Goal: Information Seeking & Learning: Find specific page/section

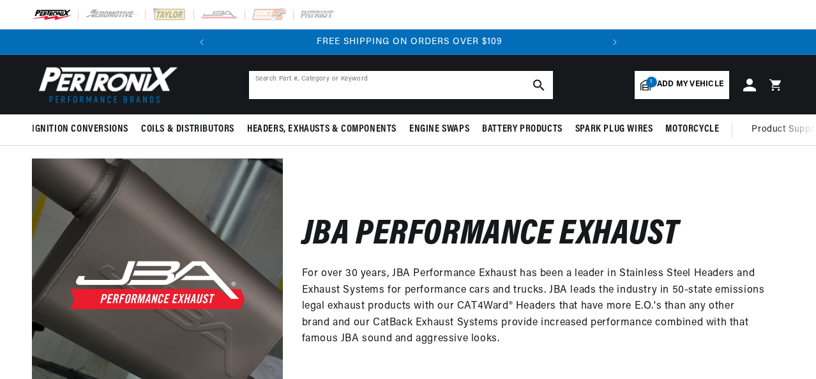
click at [381, 81] on input "text" at bounding box center [401, 85] width 304 height 28
type input "302"
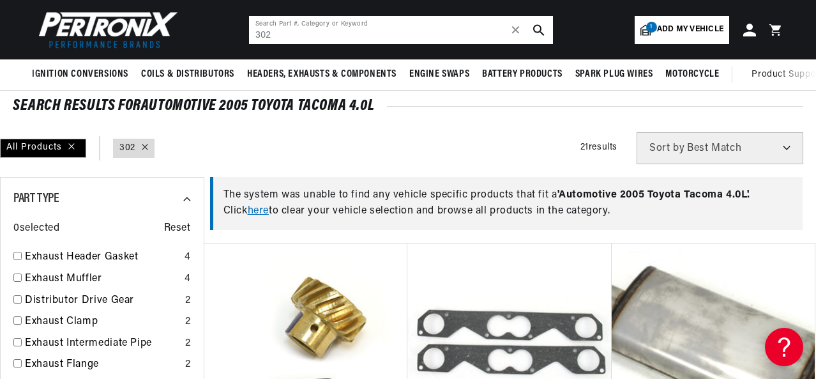
click at [320, 38] on input "302" at bounding box center [401, 30] width 304 height 28
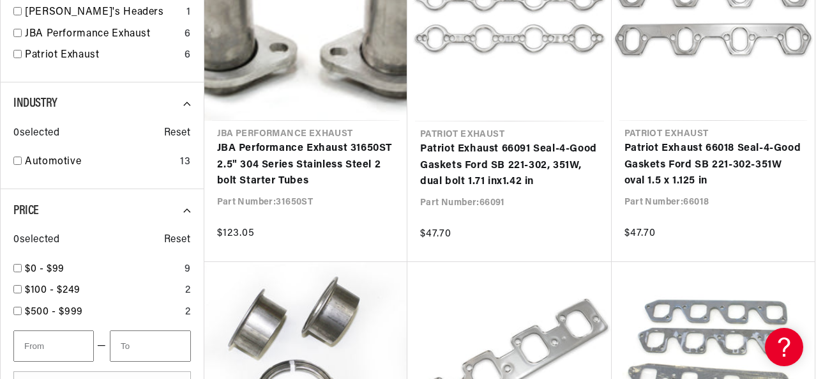
scroll to position [1341, 0]
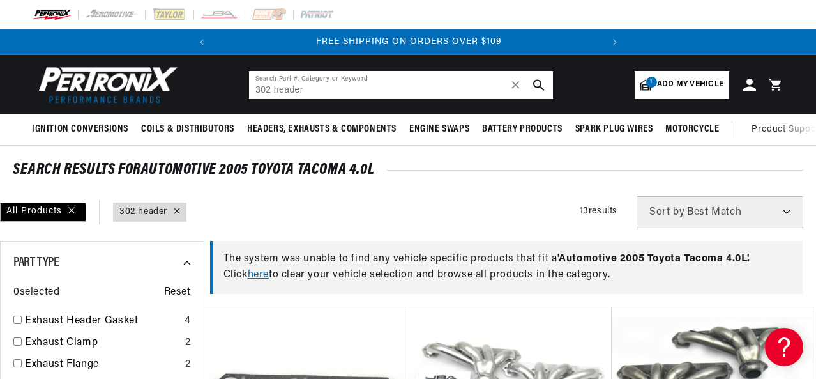
drag, startPoint x: 310, startPoint y: 88, endPoint x: 160, endPoint y: 93, distance: 150.8
click at [160, 93] on header "BETTER SEARCH RESULTS Add your vehicle's year, make, and model to find parts be…" at bounding box center [408, 84] width 816 height 59
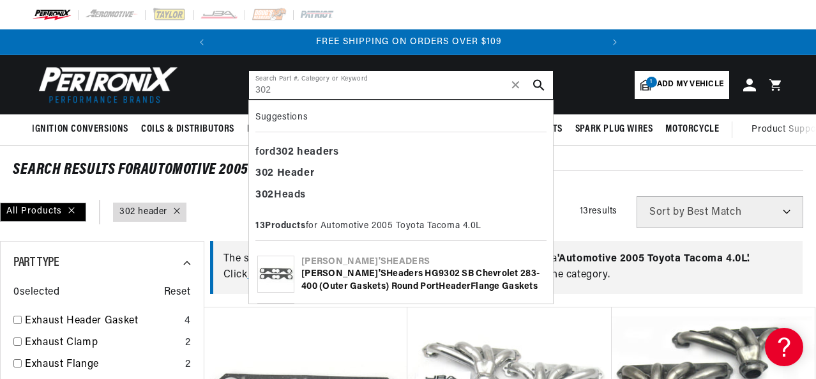
type input "302"
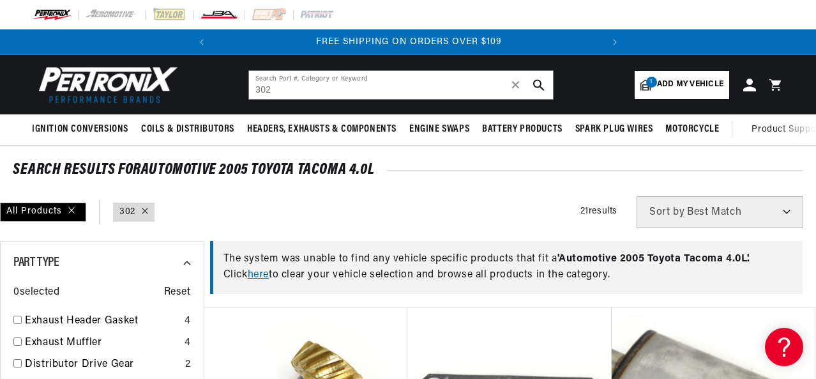
click at [213, 13] on img at bounding box center [219, 15] width 38 height 14
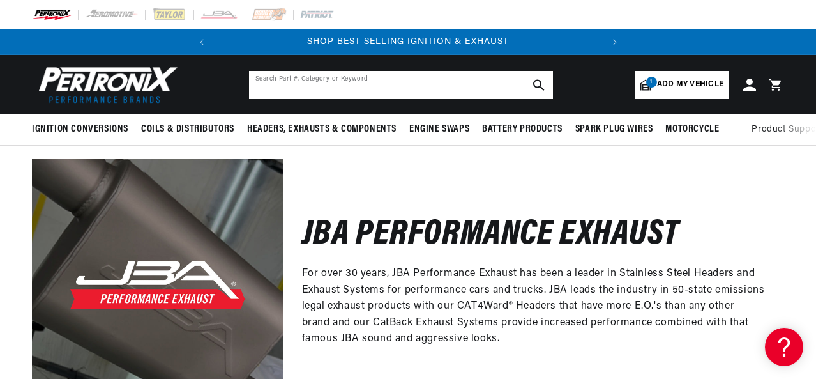
click at [417, 92] on input "text" at bounding box center [401, 85] width 304 height 28
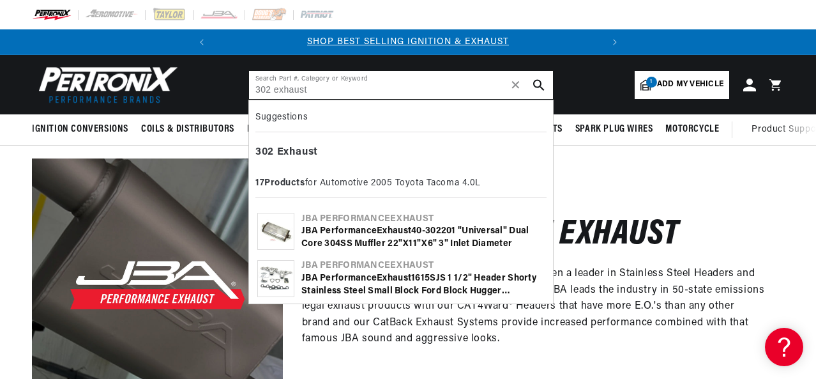
type input "302 exhaust"
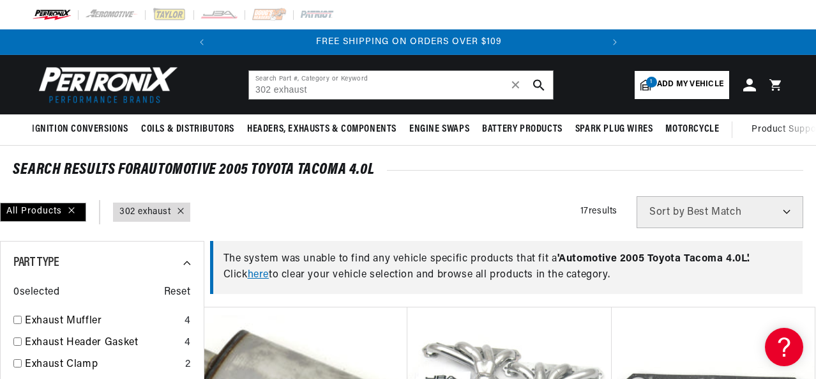
scroll to position [383, 0]
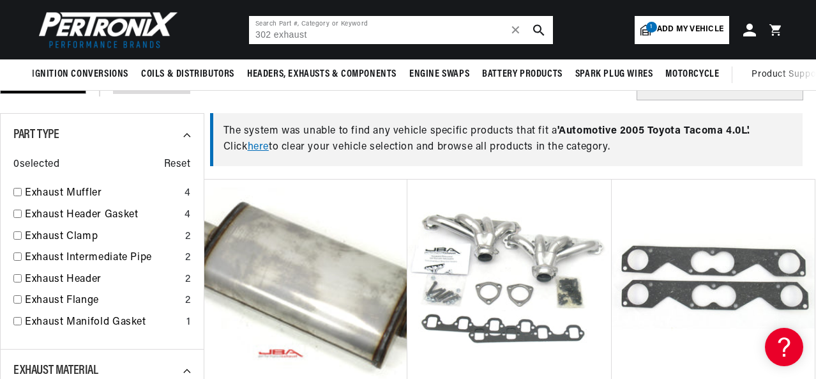
drag, startPoint x: 279, startPoint y: 34, endPoint x: 412, endPoint y: 43, distance: 133.1
click at [411, 43] on input "302 exhaust" at bounding box center [401, 30] width 304 height 28
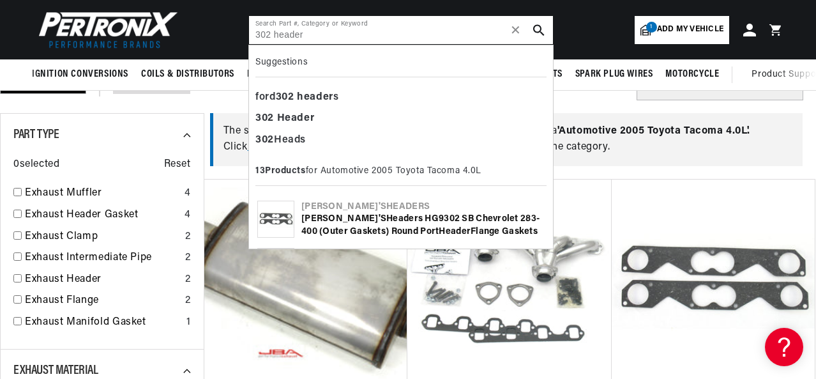
type input "302 header"
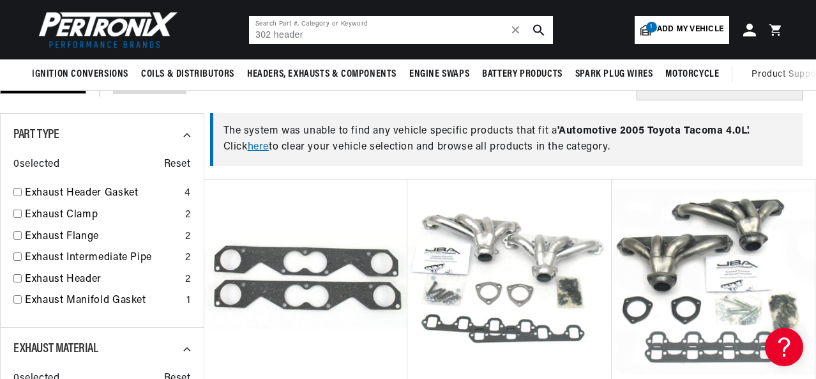
scroll to position [0, 387]
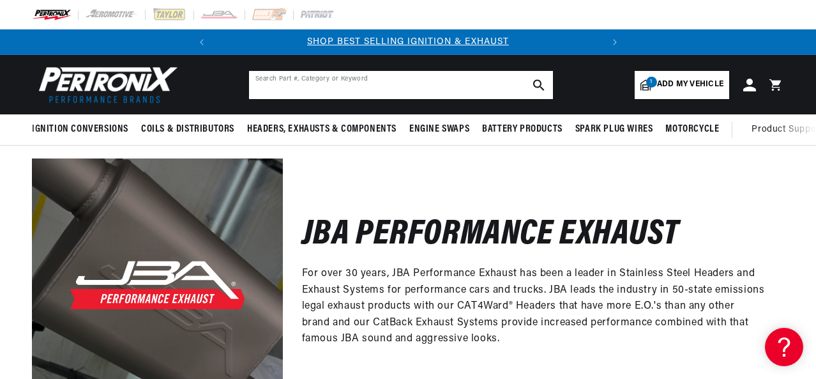
click at [454, 86] on input "text" at bounding box center [401, 85] width 304 height 28
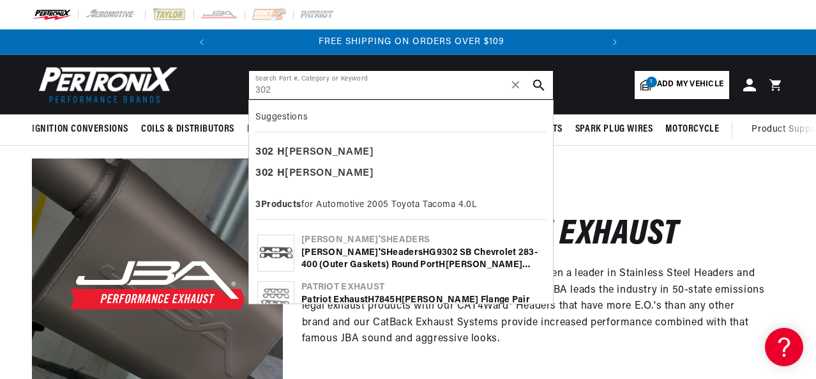
scroll to position [0, 387]
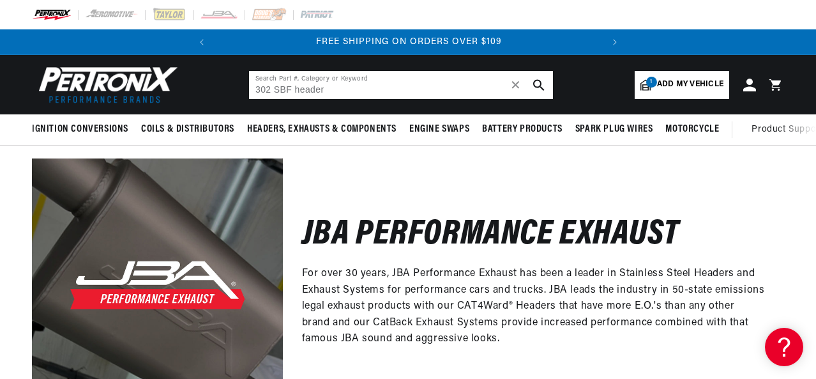
type input "302 SBF header"
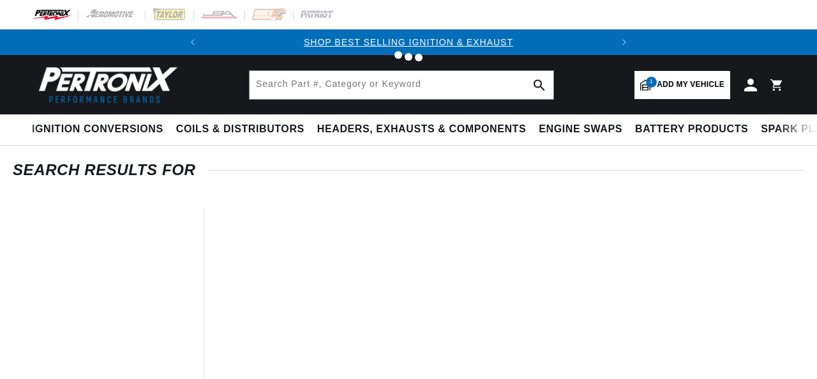
type input "302 header"
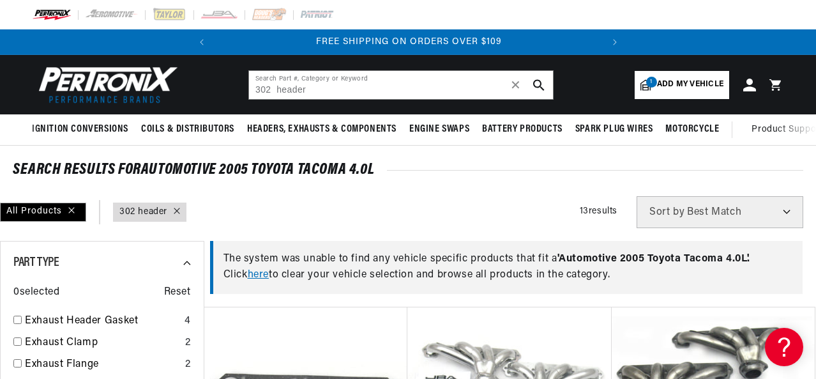
click at [673, 87] on span "Add my vehicle" at bounding box center [690, 85] width 66 height 12
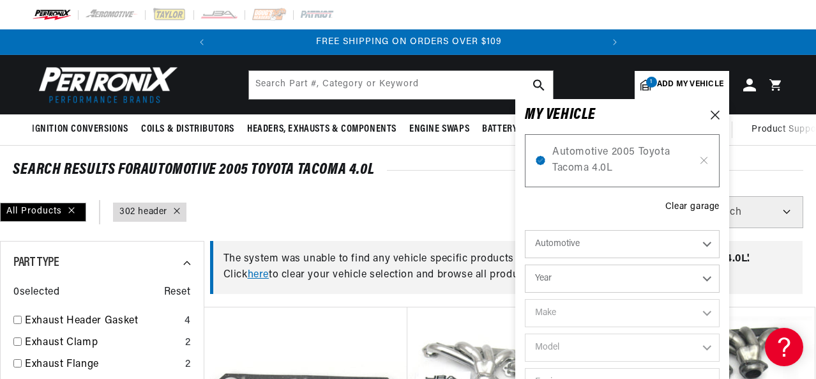
click at [709, 163] on div "Automotive 2005 Toyota Tacoma 4.0L" at bounding box center [622, 160] width 195 height 53
click at [706, 163] on icon at bounding box center [704, 160] width 6 height 6
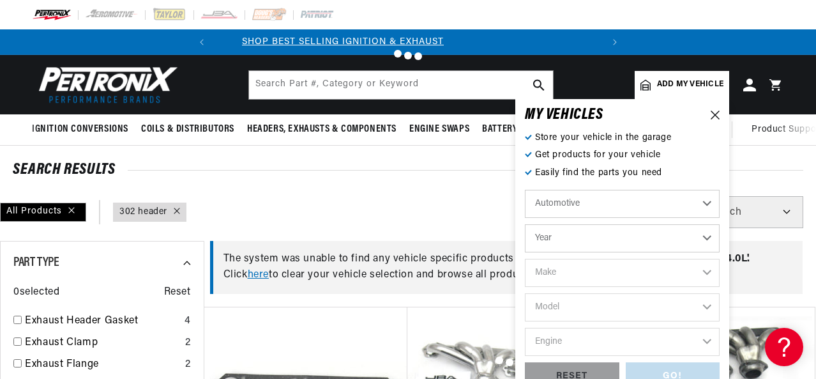
scroll to position [0, 6]
type input "302 header"
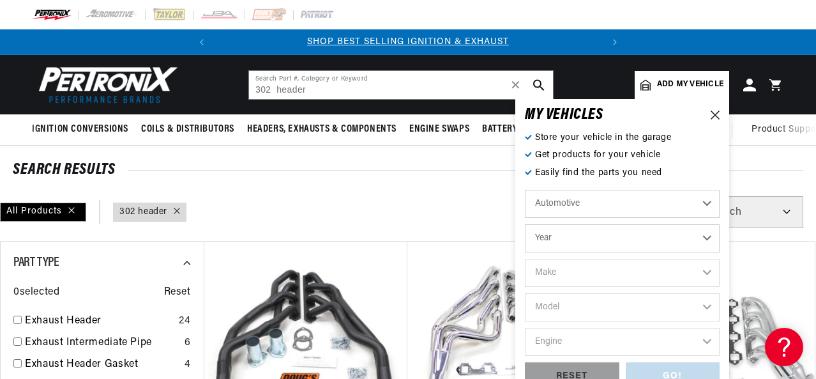
click at [447, 204] on div "All Products query : 302 header Filters 40 results Show Universal Parts Sort by…" at bounding box center [408, 212] width 816 height 32
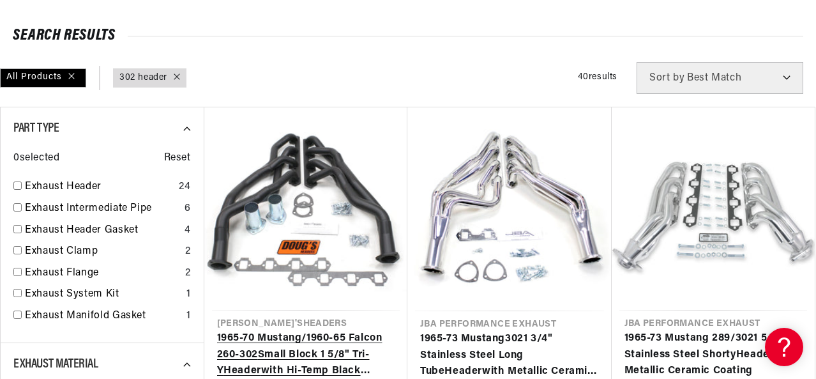
scroll to position [192, 0]
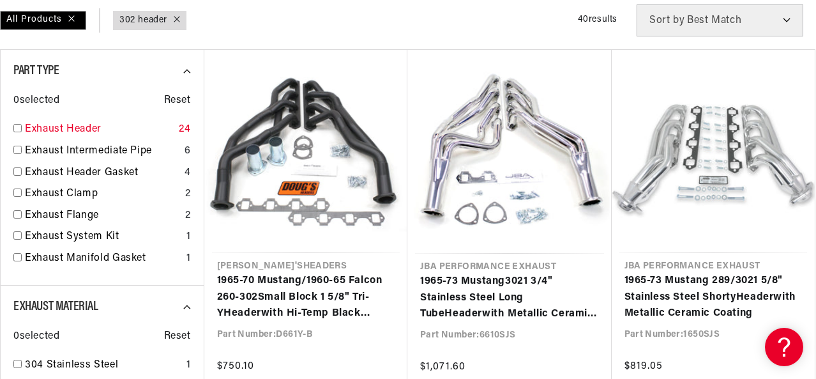
click at [36, 135] on link "Exhaust Header" at bounding box center [99, 129] width 149 height 17
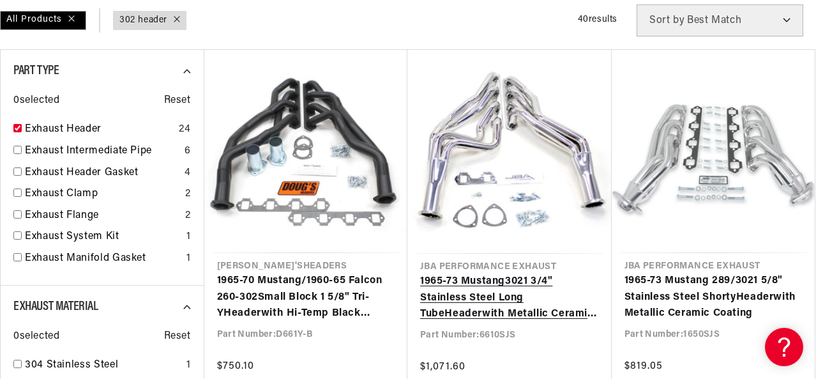
checkbox input "true"
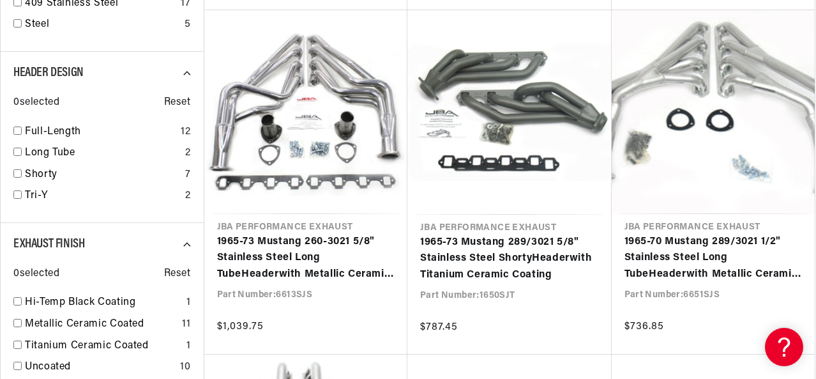
scroll to position [0, 387]
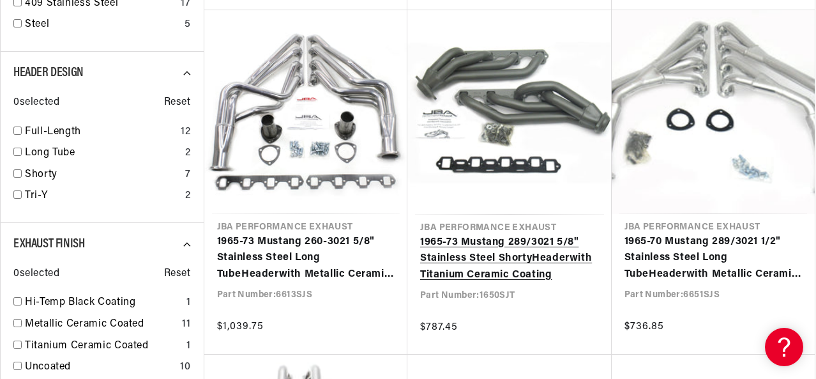
click at [537, 234] on link "1965-73 Mustang 289/ 302 1 5/8" Stainless Steel Shorty Header with Titanium Cer…" at bounding box center [509, 258] width 179 height 49
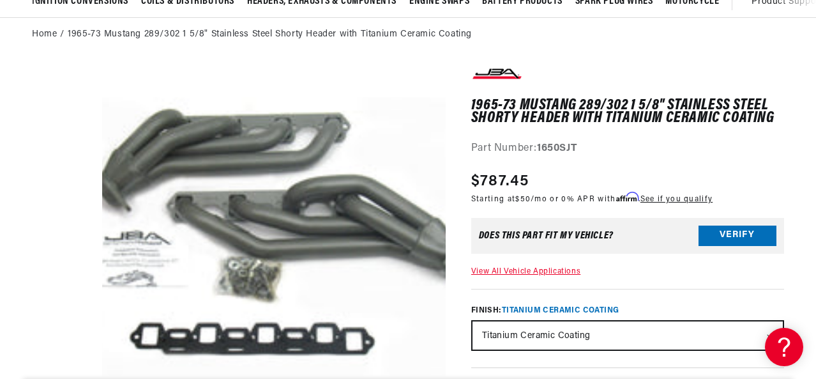
scroll to position [0, 387]
drag, startPoint x: 538, startPoint y: 148, endPoint x: 612, endPoint y: 148, distance: 73.4
click at [612, 148] on div "Part Number: 1650SJT" at bounding box center [627, 148] width 313 height 17
copy strong "1650SJT"
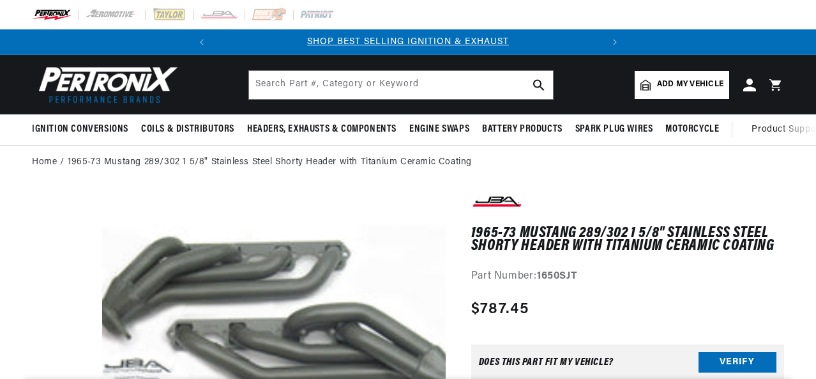
drag, startPoint x: 542, startPoint y: 288, endPoint x: 580, endPoint y: 290, distance: 38.4
click at [577, 281] on strong "1650SJT" at bounding box center [557, 276] width 40 height 10
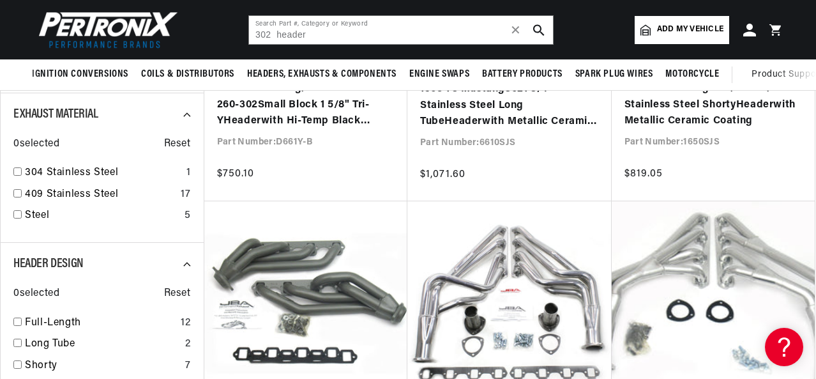
scroll to position [383, 0]
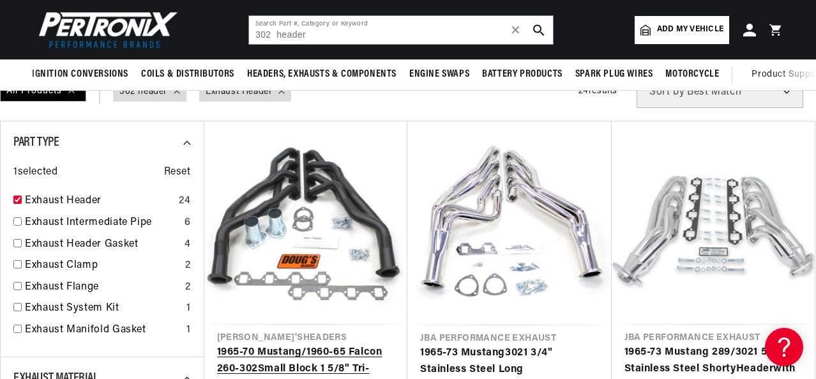
scroll to position [64, 0]
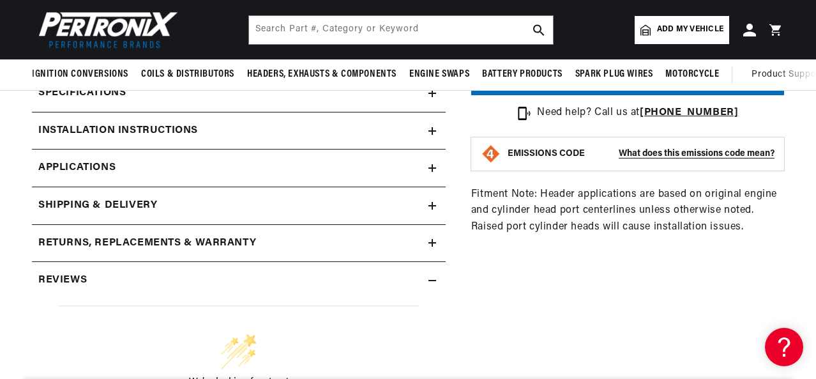
scroll to position [511, 0]
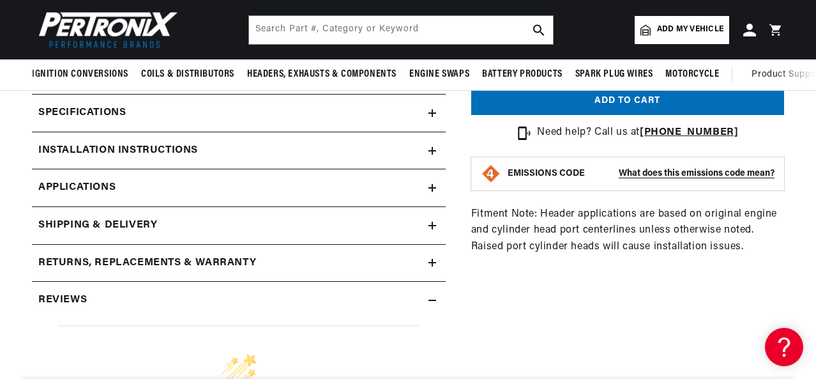
click at [434, 188] on icon at bounding box center [433, 188] width 8 height 0
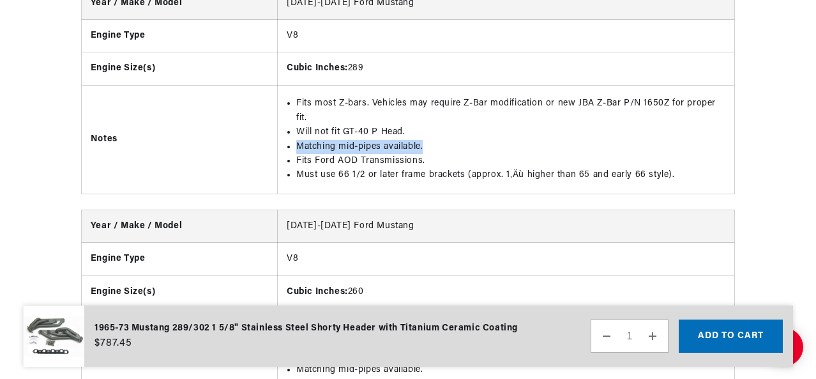
drag, startPoint x: 297, startPoint y: 143, endPoint x: 477, endPoint y: 153, distance: 180.3
click at [477, 153] on li "Matching mid-pipes available." at bounding box center [510, 147] width 429 height 14
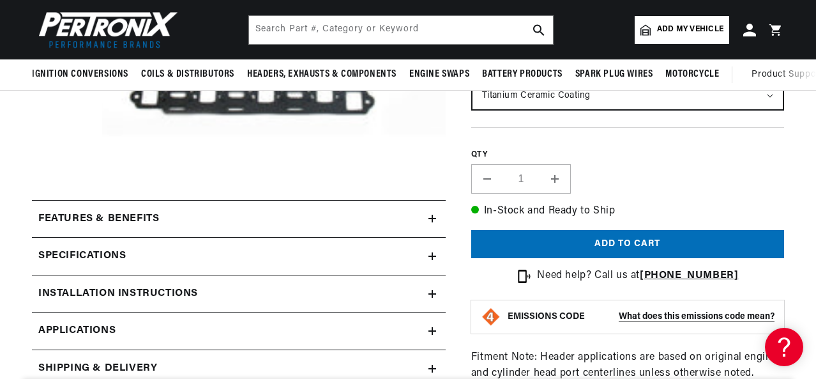
click at [114, 248] on h2 "Specifications" at bounding box center [81, 256] width 87 height 17
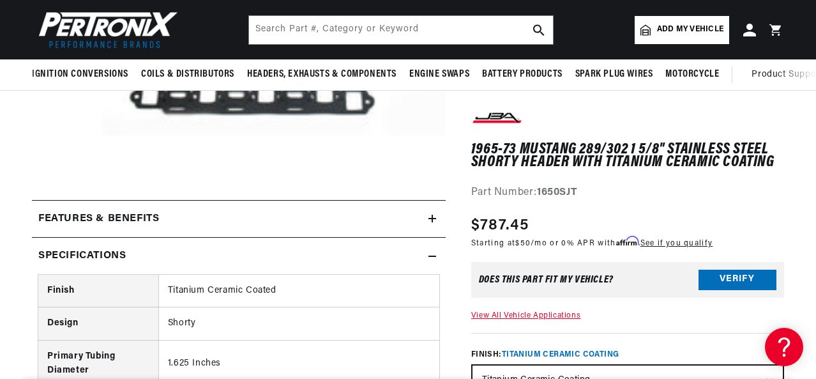
click at [166, 250] on div "Specifications" at bounding box center [230, 256] width 397 height 17
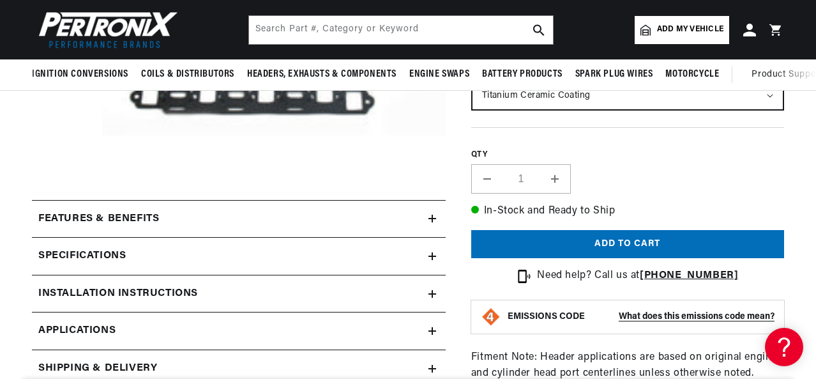
click at [128, 297] on h2 "Installation instructions" at bounding box center [118, 293] width 160 height 17
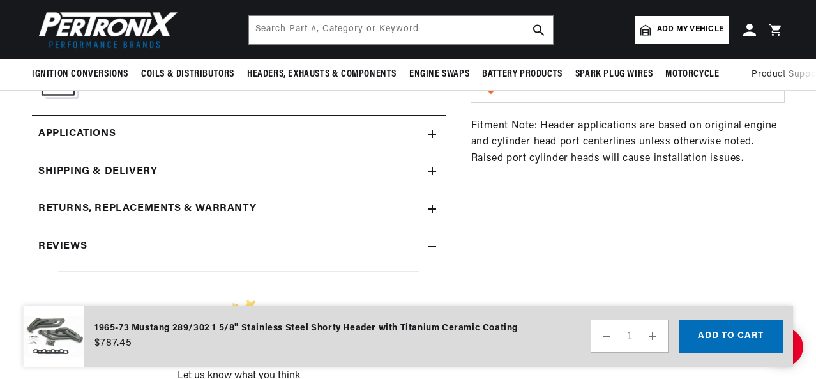
scroll to position [559, 0]
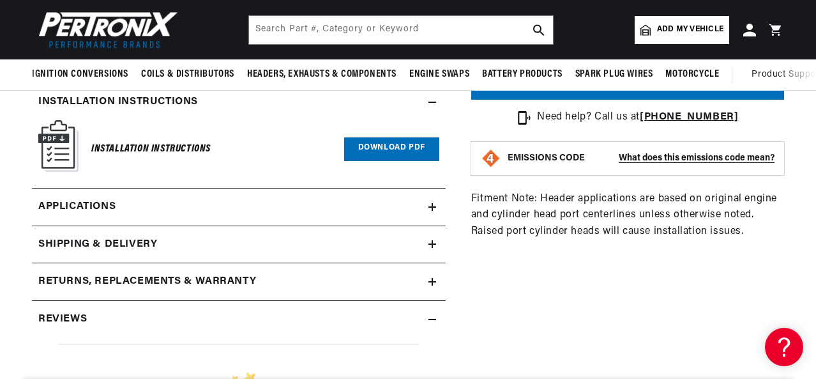
click at [381, 149] on link "Download PDF" at bounding box center [391, 149] width 95 height 24
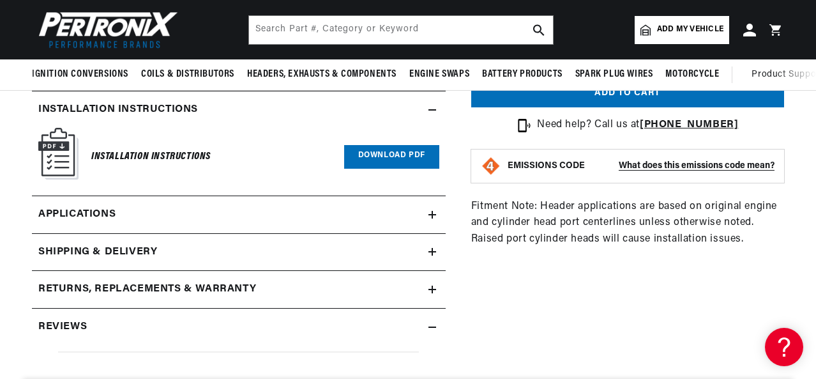
scroll to position [319, 0]
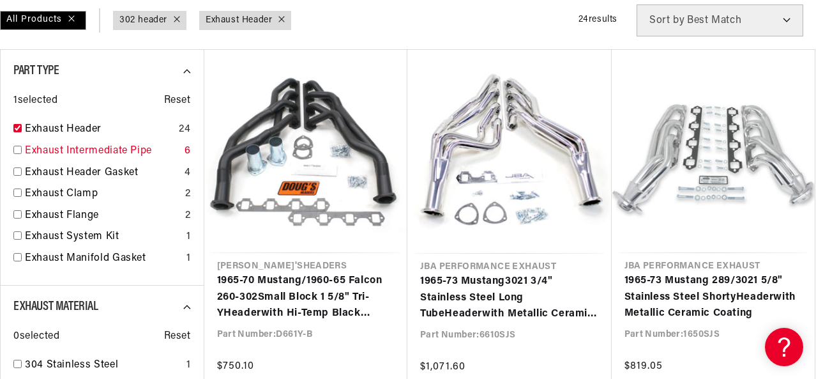
click at [16, 151] on input "checkbox" at bounding box center [17, 150] width 8 height 8
checkbox input "true"
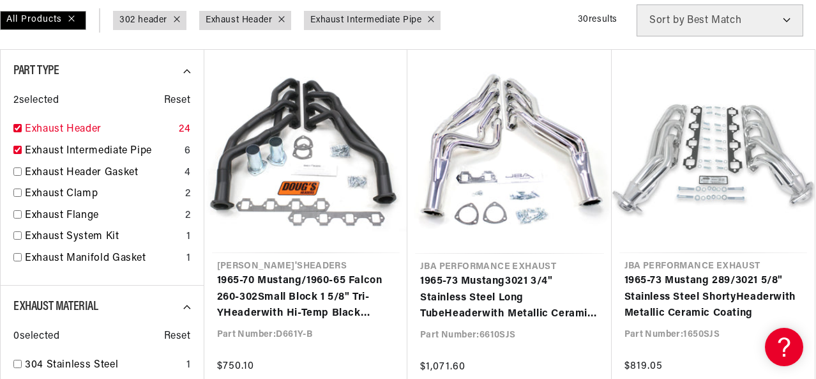
click at [17, 129] on input "checkbox" at bounding box center [17, 128] width 8 height 8
checkbox input "false"
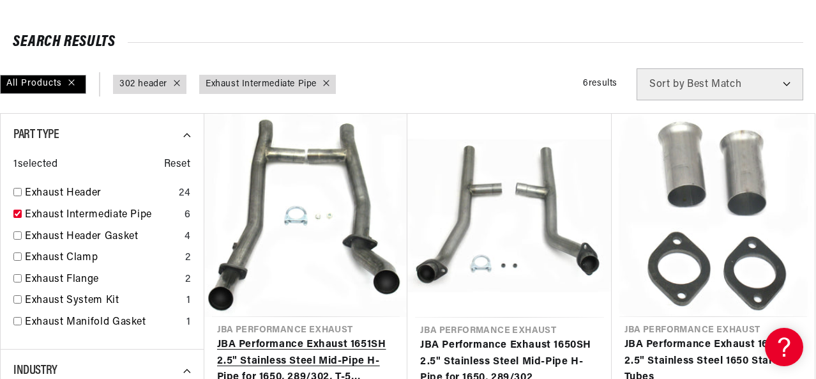
scroll to position [0, 387]
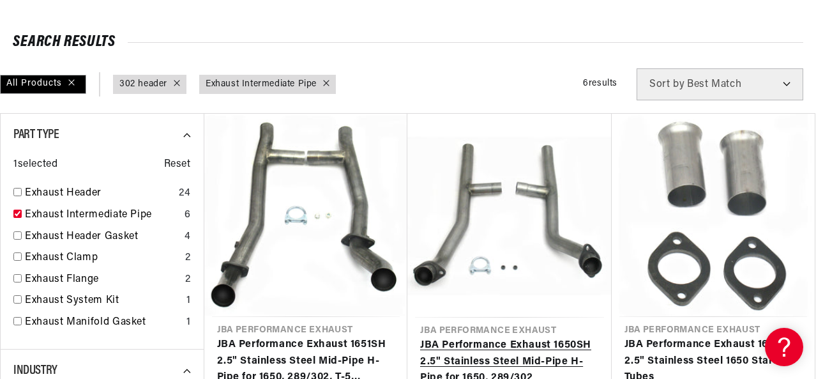
drag, startPoint x: 499, startPoint y: 179, endPoint x: 473, endPoint y: 182, distance: 26.9
click at [473, 337] on link "JBA Performance Exhaust 1650SH 2.5" Stainless Steel Mid-Pipe H-Pipe for 1650, 2…" at bounding box center [509, 361] width 179 height 49
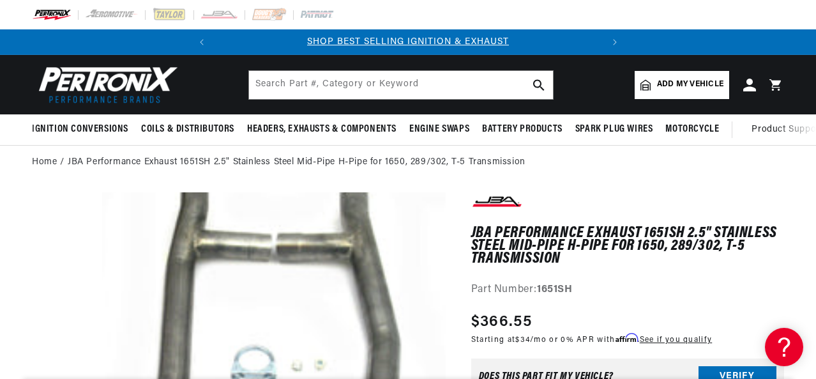
drag, startPoint x: 348, startPoint y: 276, endPoint x: 228, endPoint y: 298, distance: 122.1
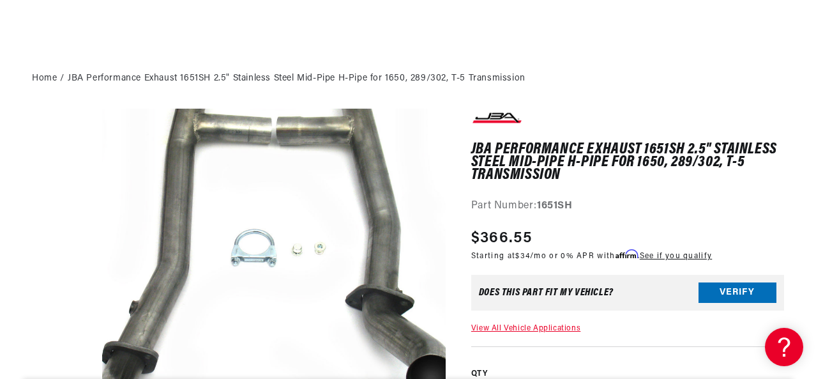
scroll to position [34, 0]
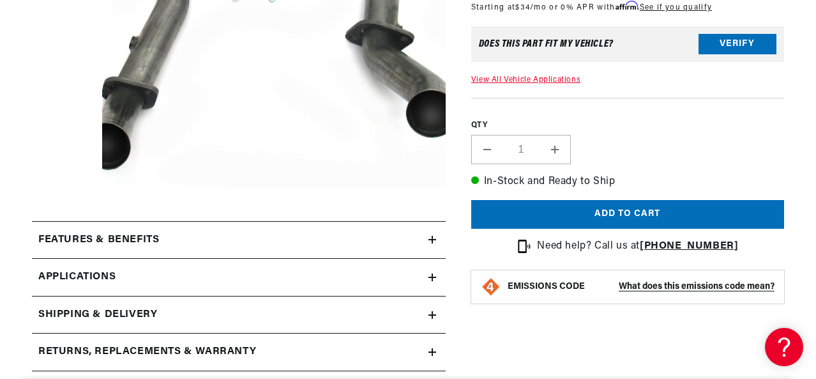
drag, startPoint x: 351, startPoint y: 149, endPoint x: 271, endPoint y: 135, distance: 81.1
click at [68, 189] on button "Open media 1 in modal" at bounding box center [68, 189] width 0 height 0
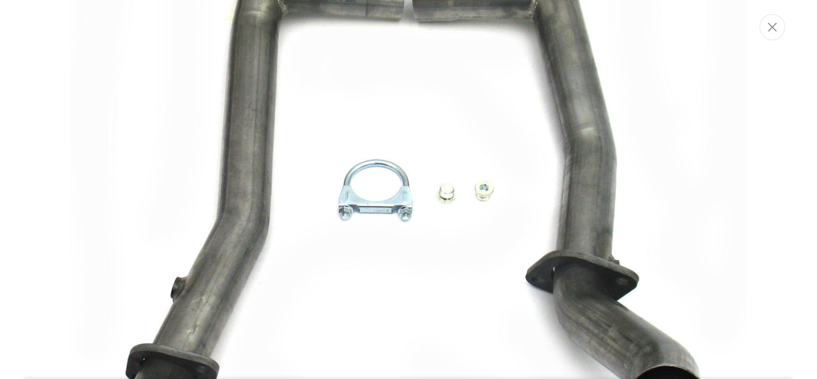
click at [379, 90] on img "Media gallery" at bounding box center [408, 190] width 677 height 677
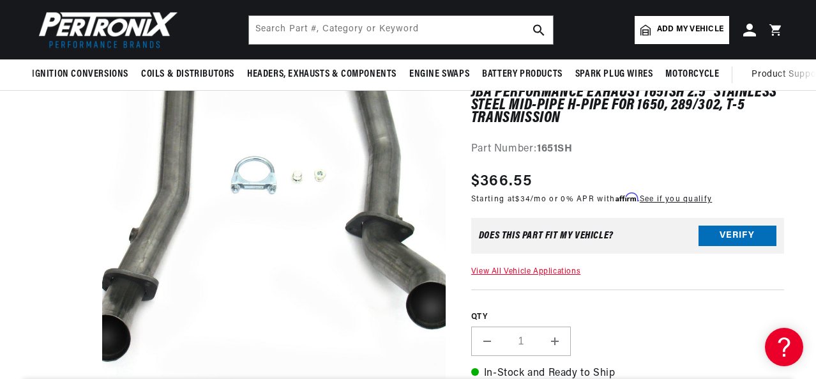
scroll to position [0, 387]
drag, startPoint x: 540, startPoint y: 149, endPoint x: 458, endPoint y: 0, distance: 170.3
click at [600, 148] on div "Part Number: 1651SH" at bounding box center [627, 149] width 313 height 17
copy strong "1651SH"
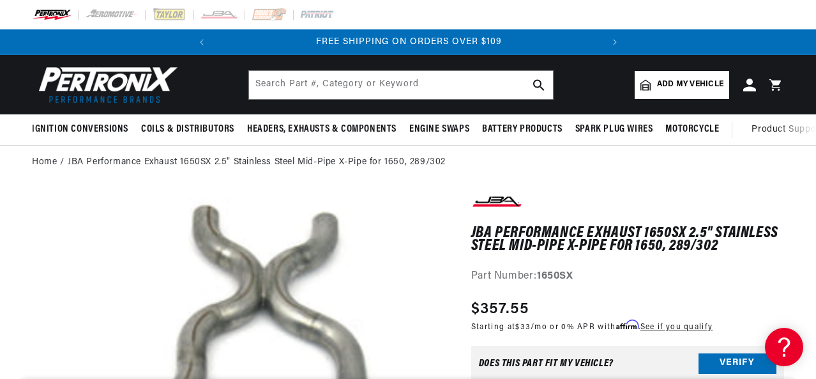
scroll to position [0, 112]
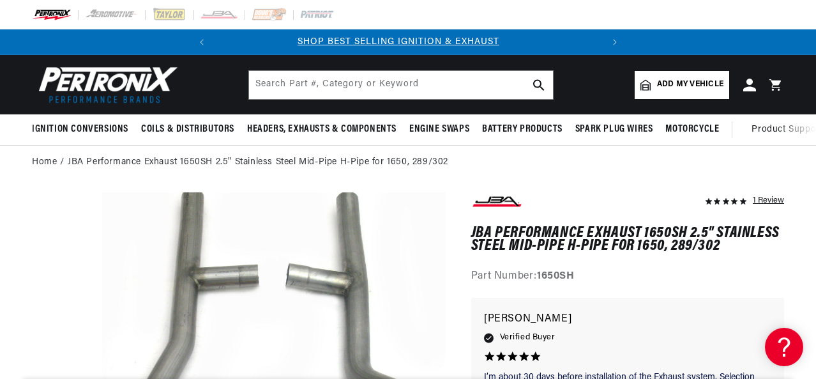
scroll to position [0, 387]
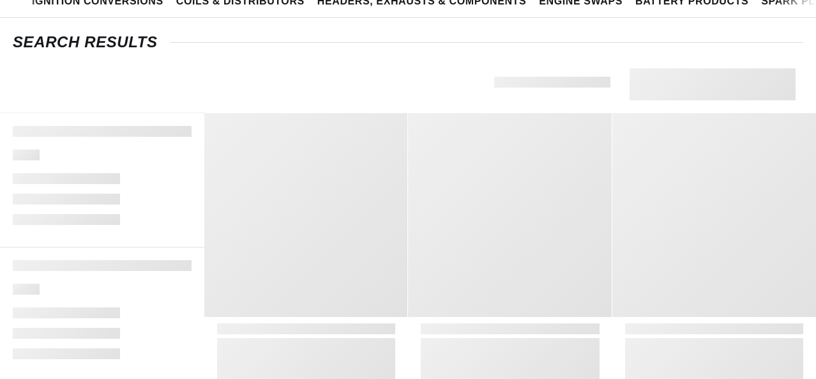
type input "302 header"
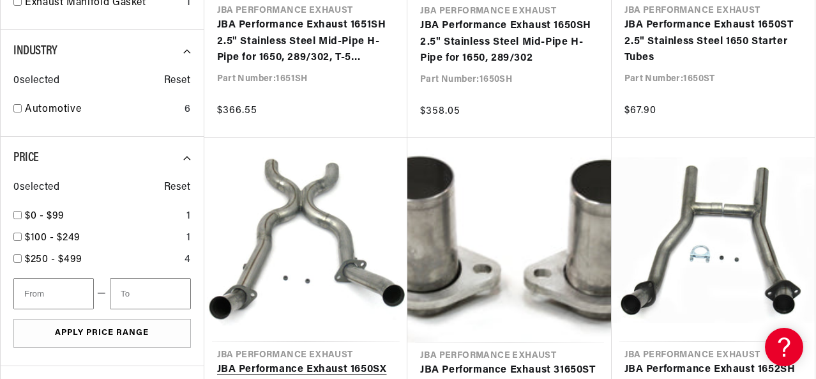
click at [301, 361] on link "JBA Performance Exhaust 1650SX 2.5" Stainless Steel Mid-Pipe X-Pipe for 1650, 2…" at bounding box center [306, 385] width 178 height 49
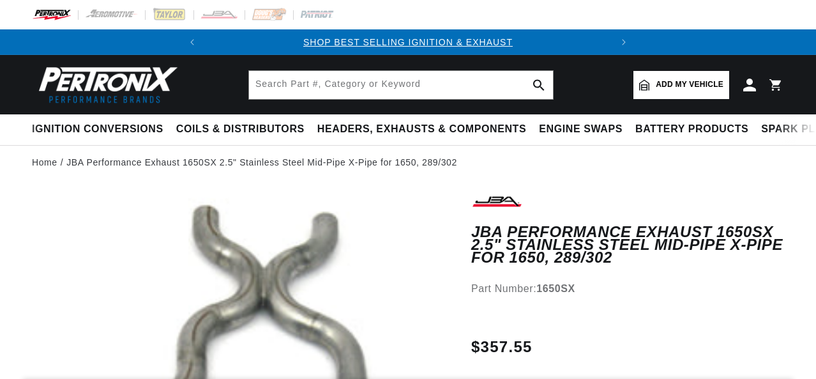
click at [554, 289] on strong "1650SX" at bounding box center [555, 288] width 39 height 11
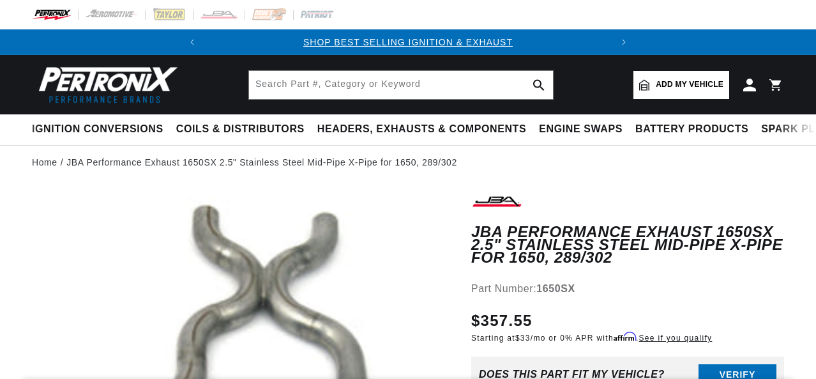
click at [554, 289] on strong "1650SX" at bounding box center [555, 288] width 39 height 11
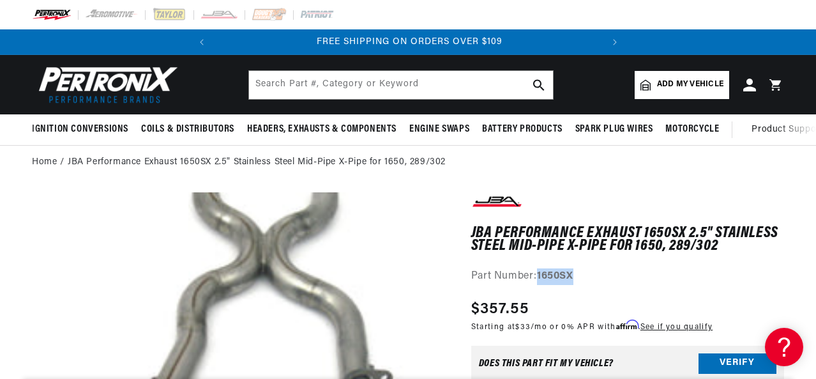
scroll to position [0, 387]
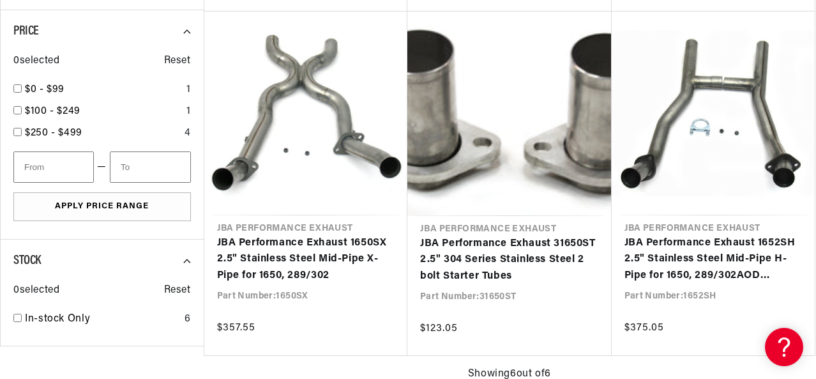
scroll to position [639, 0]
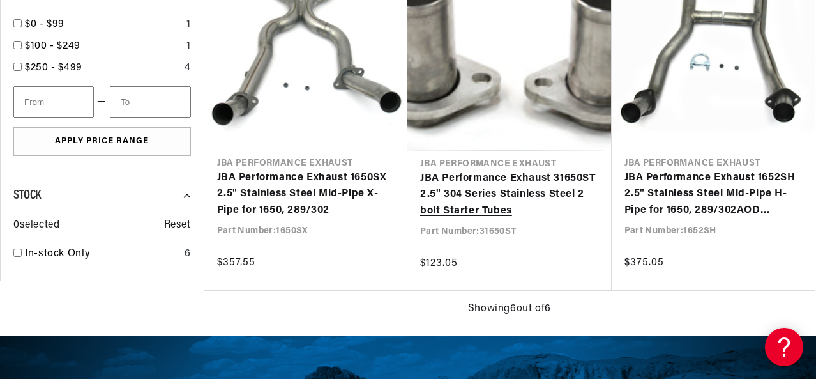
click at [514, 196] on link "JBA Performance Exhaust 31650ST 2.5" 304 Series Stainless Steel 2 bolt Starter …" at bounding box center [509, 195] width 179 height 49
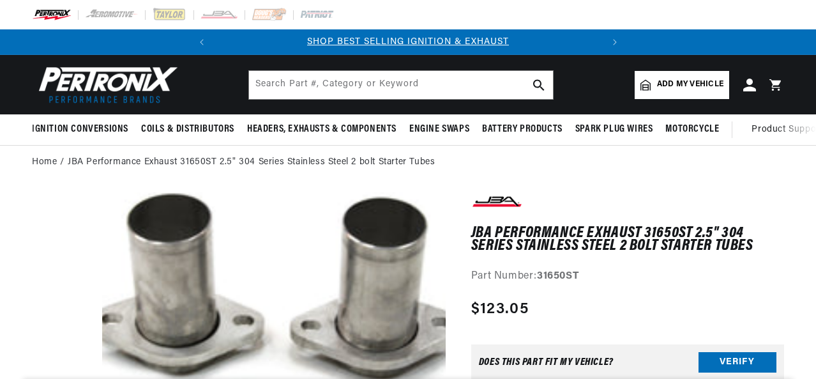
click at [563, 277] on strong "31650ST" at bounding box center [558, 276] width 42 height 10
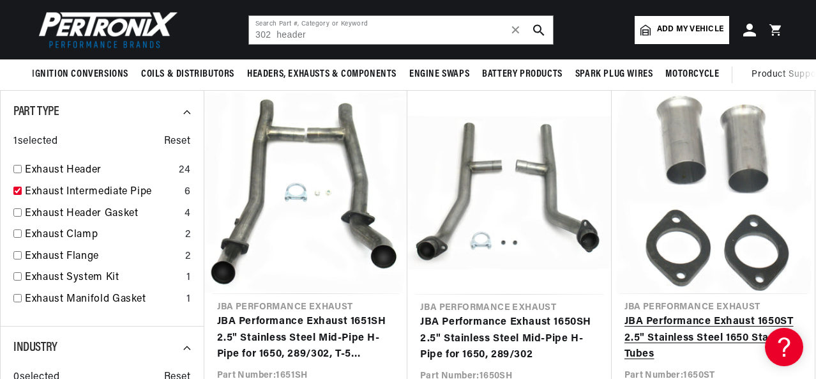
scroll to position [128, 0]
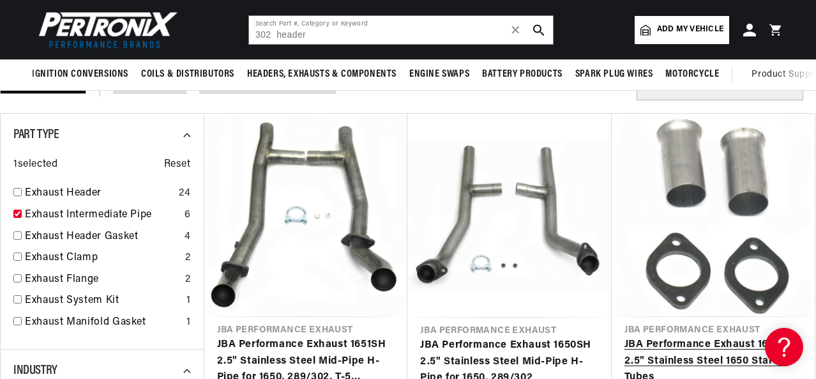
click at [719, 337] on link "JBA Performance Exhaust 1650ST 2.5" Stainless Steel 1650 Starter Tubes" at bounding box center [714, 361] width 178 height 49
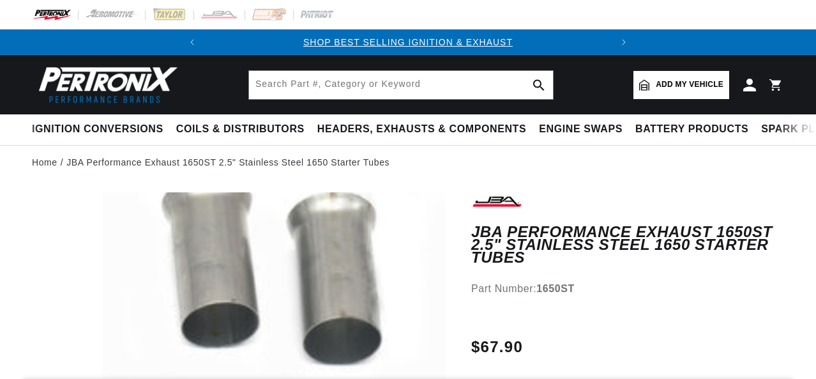
scroll to position [58, 0]
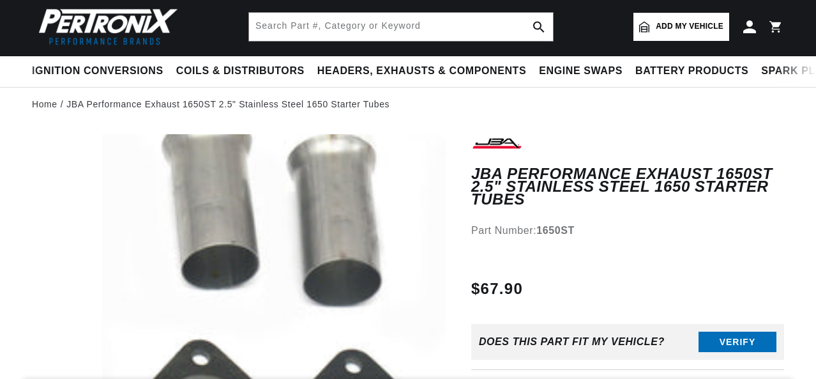
click at [557, 225] on strong "1650ST" at bounding box center [555, 230] width 38 height 11
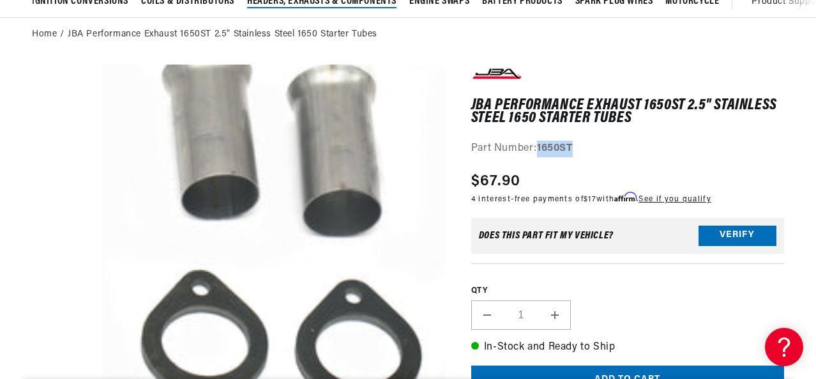
scroll to position [0, 0]
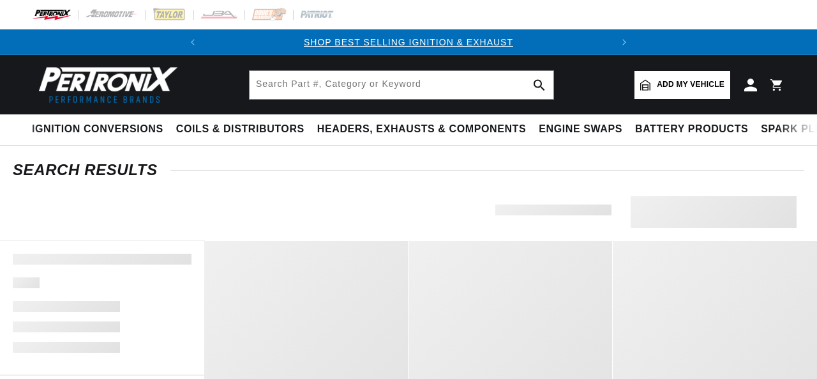
type input "302 header"
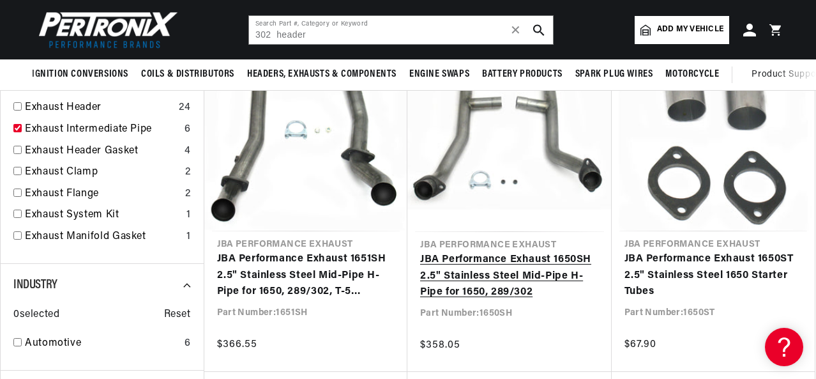
scroll to position [192, 0]
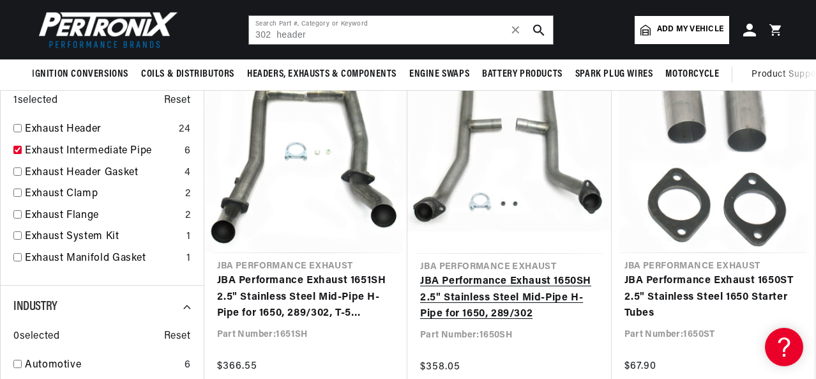
click at [482, 288] on link "JBA Performance Exhaust 1650SH 2.5" Stainless Steel Mid-Pipe H-Pipe for 1650, 2…" at bounding box center [509, 297] width 179 height 49
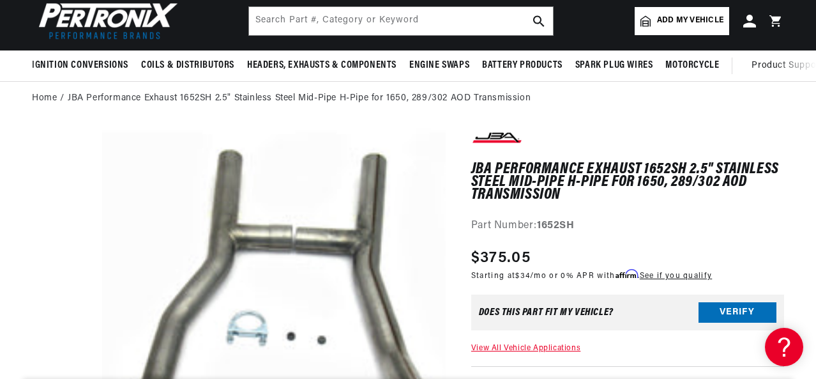
scroll to position [0, 387]
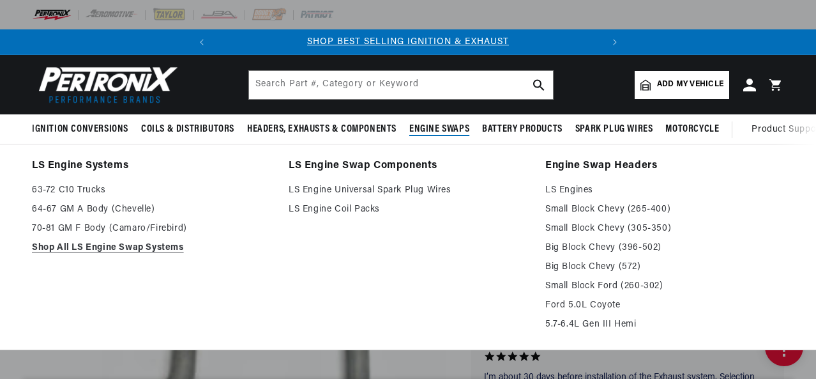
scroll to position [192, 0]
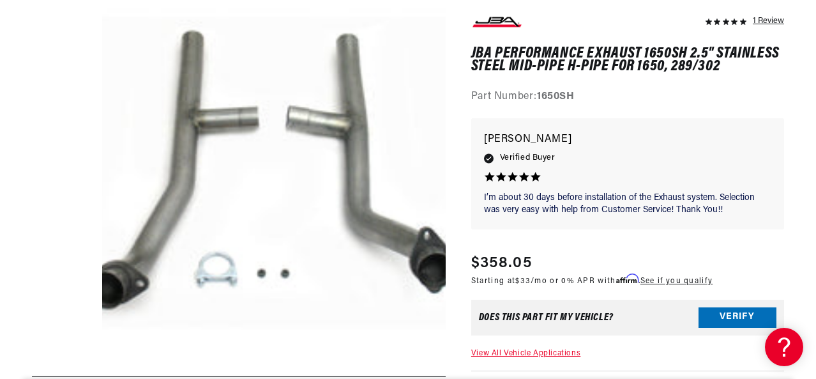
click at [557, 98] on strong "1650SH" at bounding box center [556, 97] width 38 height 10
copy strong "1650SH"
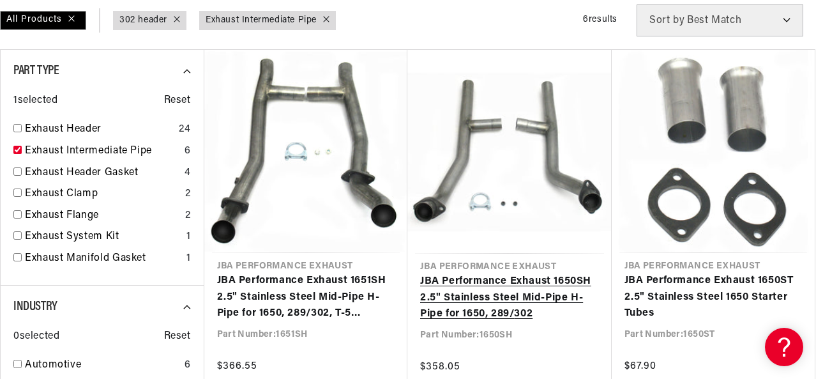
click at [462, 298] on link "JBA Performance Exhaust 1650SH 2.5" Stainless Steel Mid-Pipe H-Pipe for 1650, 2…" at bounding box center [509, 297] width 179 height 49
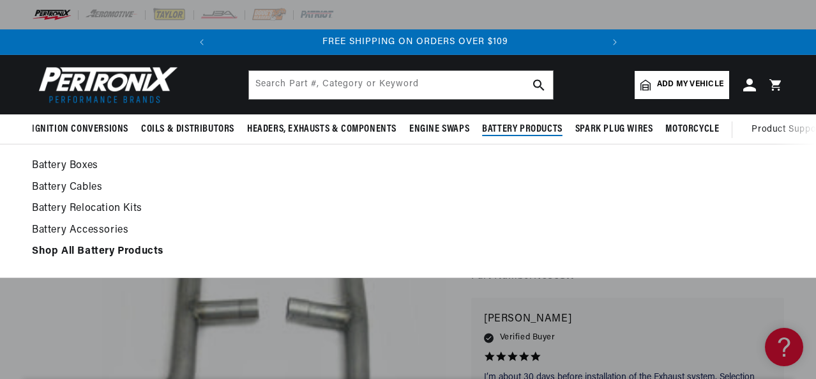
scroll to position [0, 387]
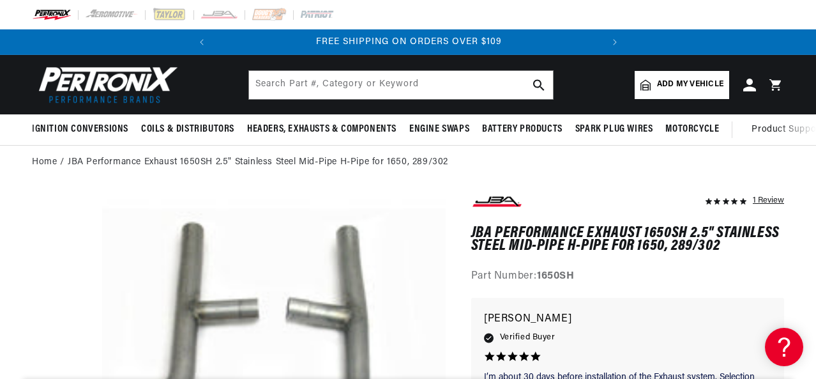
click at [554, 278] on strong "1650SH" at bounding box center [556, 276] width 38 height 10
copy strong "1650SH"
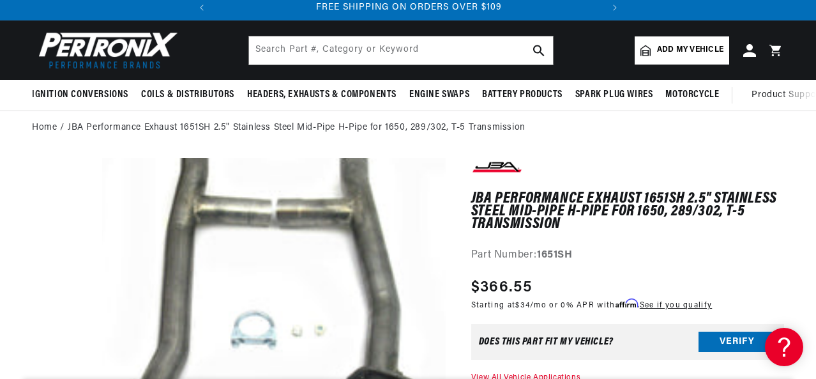
scroll to position [64, 0]
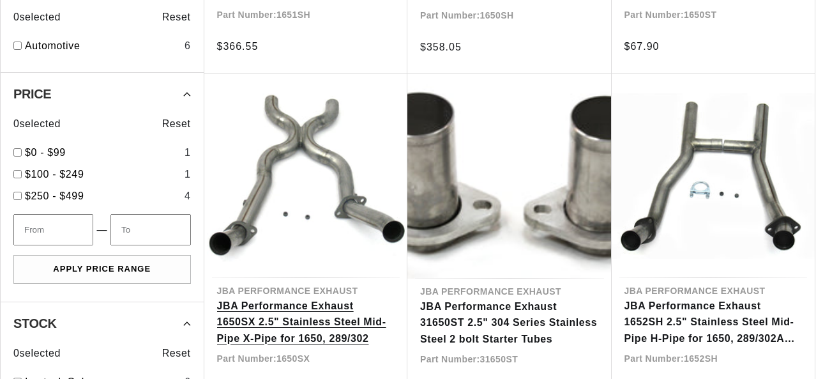
scroll to position [511, 0]
click at [353, 298] on link "JBA Performance Exhaust 1650SX 2.5" Stainless Steel Mid-Pipe X-Pipe for 1650, 2…" at bounding box center [306, 322] width 178 height 49
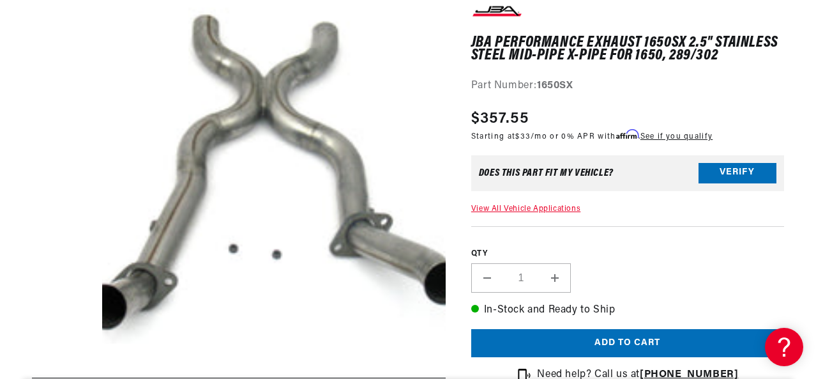
scroll to position [192, 0]
